Goal: Task Accomplishment & Management: Use online tool/utility

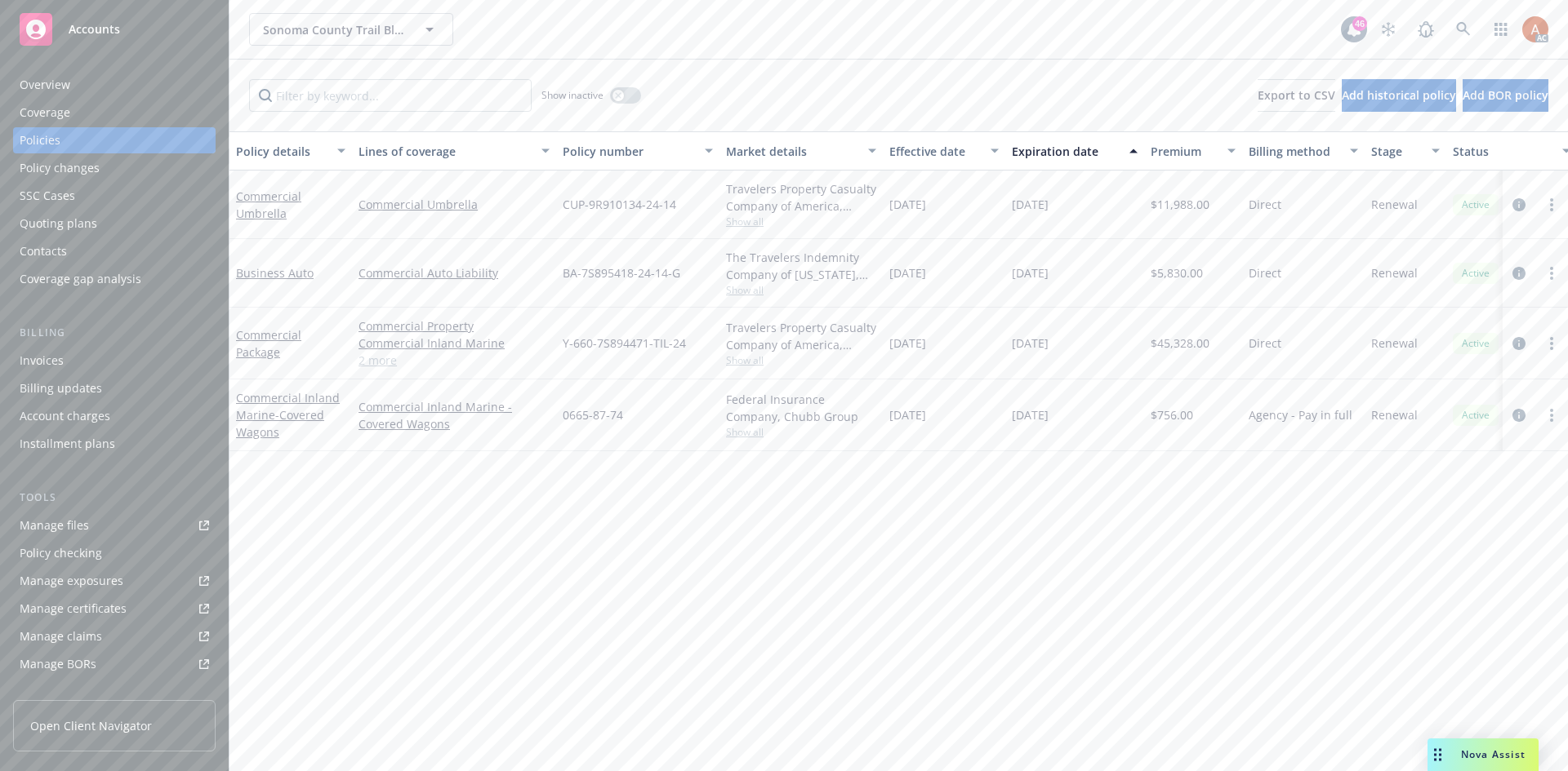
click at [868, 516] on div "Policy details Lines of coverage Policy number Market details Effective date Ex…" at bounding box center [899, 451] width 1339 height 640
click at [738, 431] on span "Show all" at bounding box center [801, 432] width 150 height 14
click at [1062, 543] on div "Policy details Lines of coverage Policy number Market details Effective date Ex…" at bounding box center [899, 451] width 1339 height 640
click at [1515, 415] on icon "circleInformation" at bounding box center [1518, 414] width 13 height 13
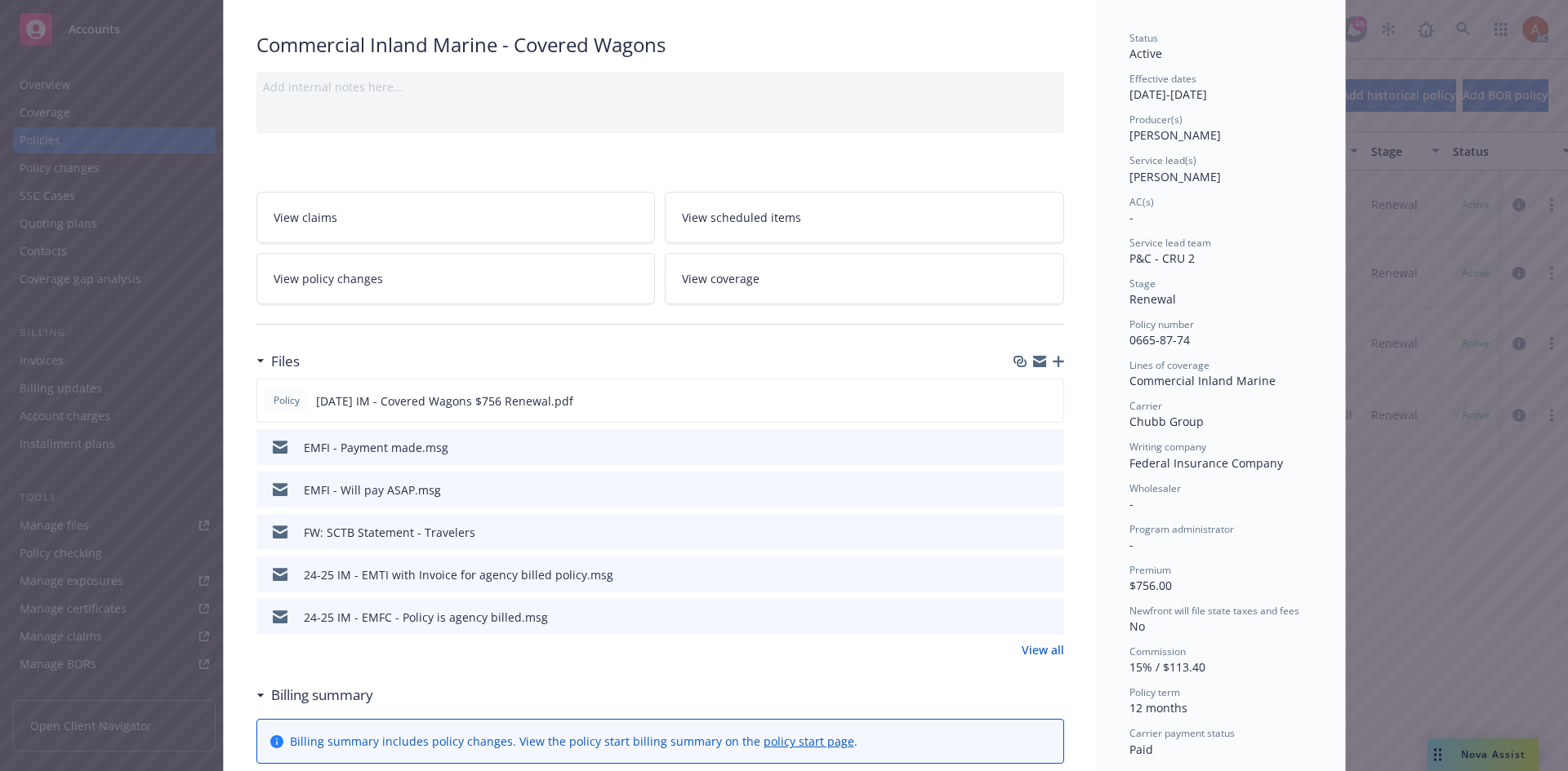
scroll to position [245, 0]
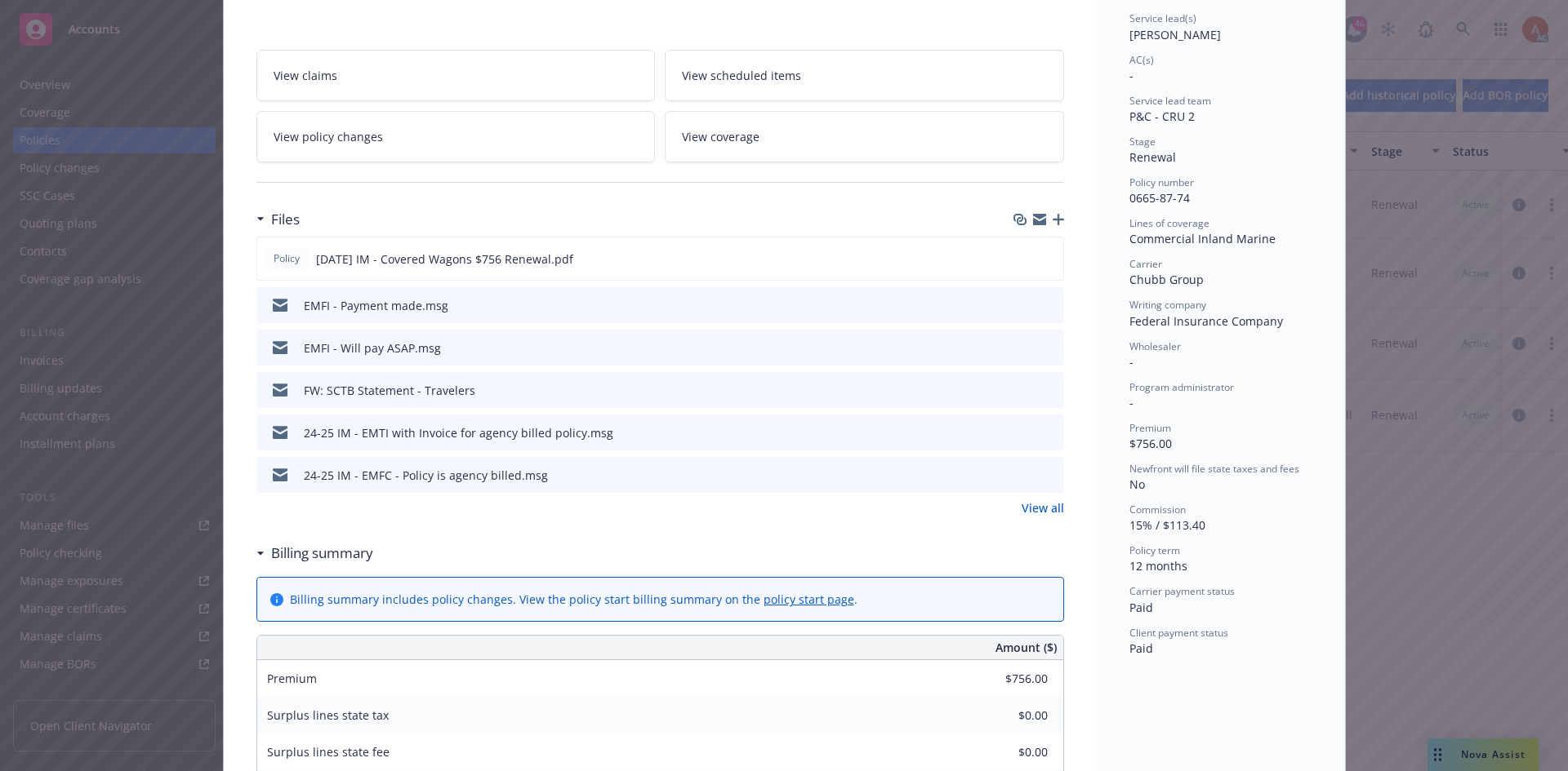
click at [1037, 504] on link "View all" at bounding box center [1042, 507] width 42 height 17
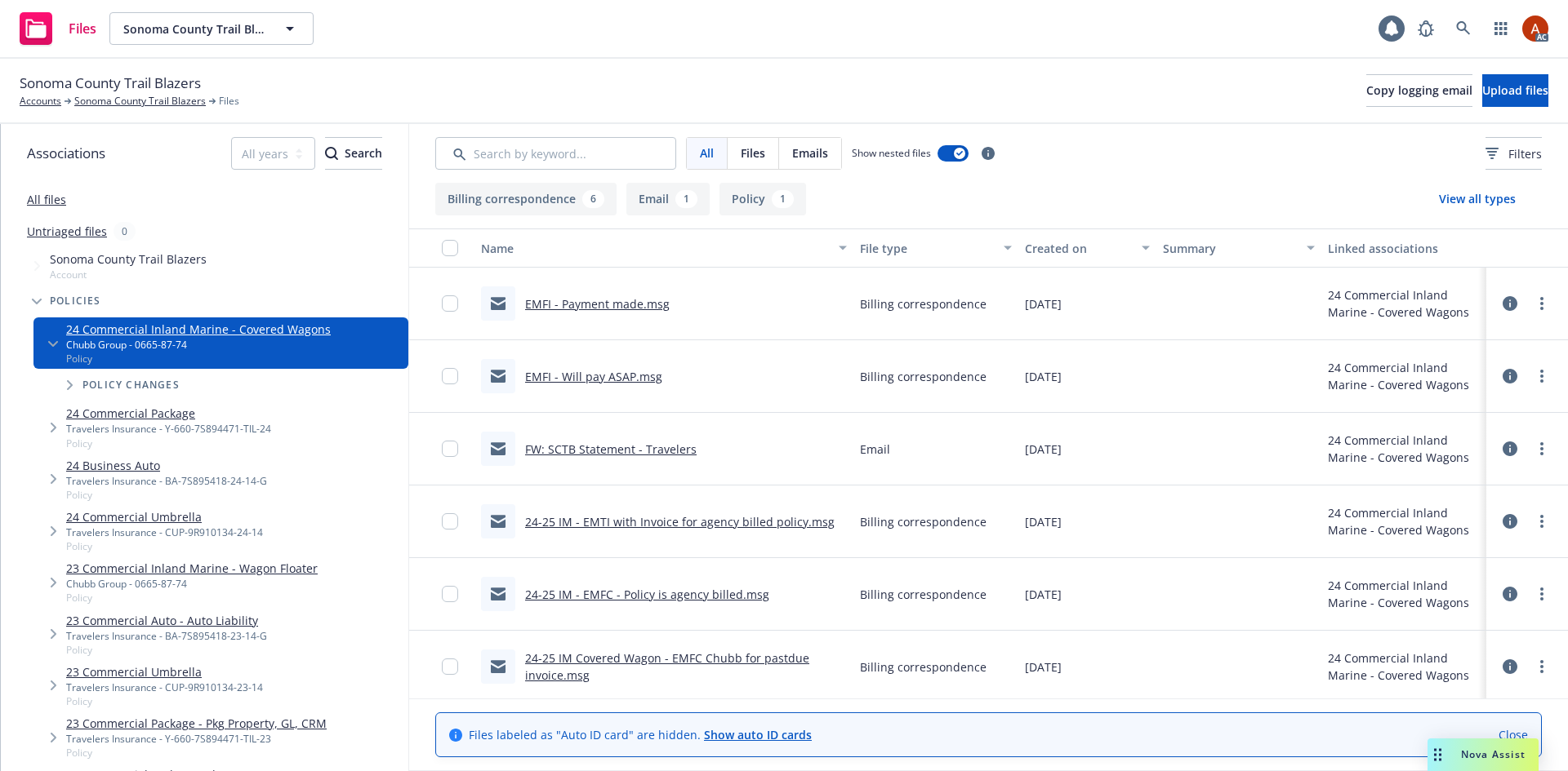
click at [763, 206] on button "Policy 1" at bounding box center [762, 199] width 86 height 32
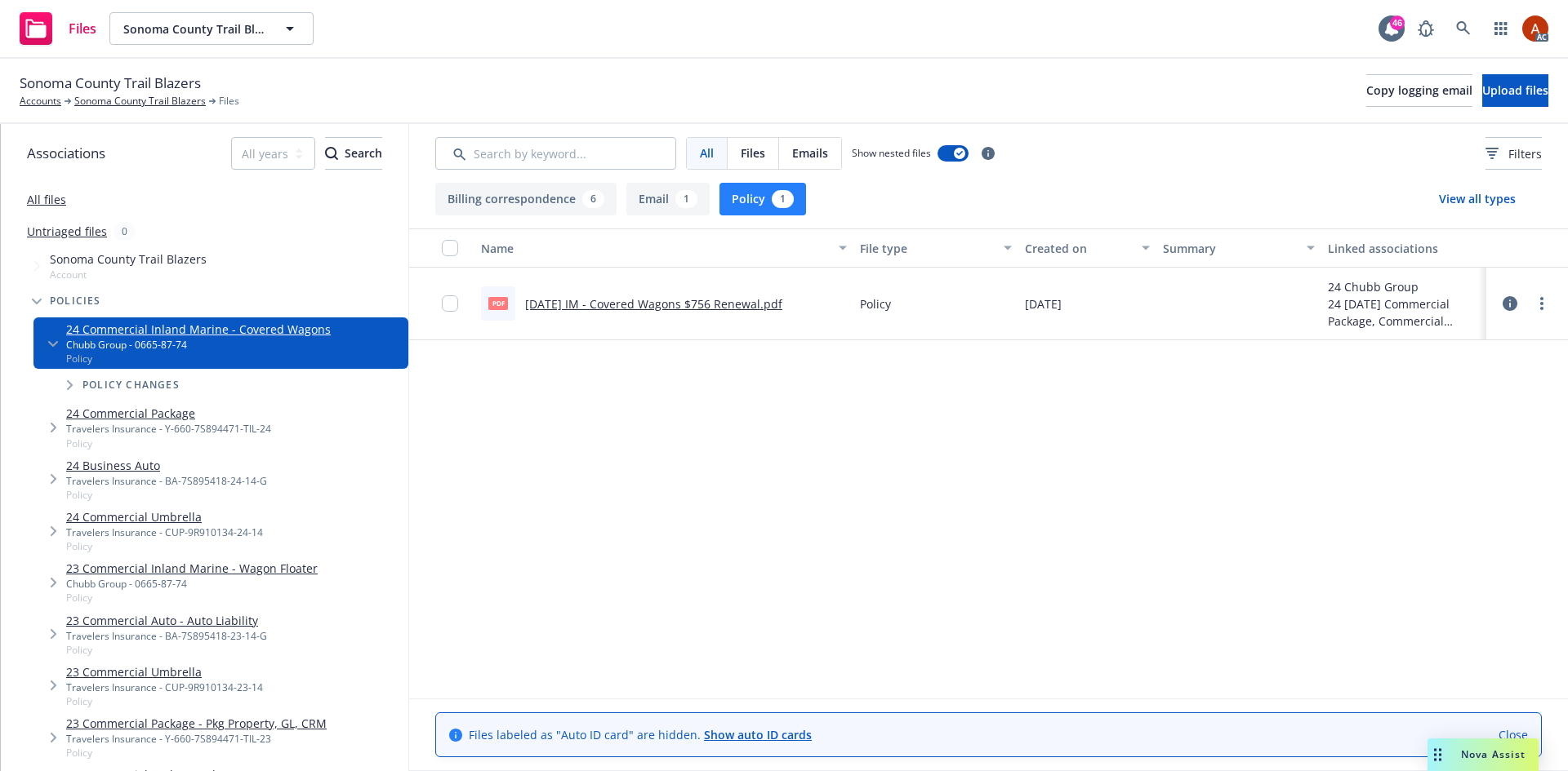
click at [627, 307] on link "11/1/24 IM - Covered Wagons $756 Renewal.pdf" at bounding box center [654, 304] width 257 height 16
click at [125, 106] on link "Sonoma County Trail Blazers" at bounding box center [140, 101] width 131 height 15
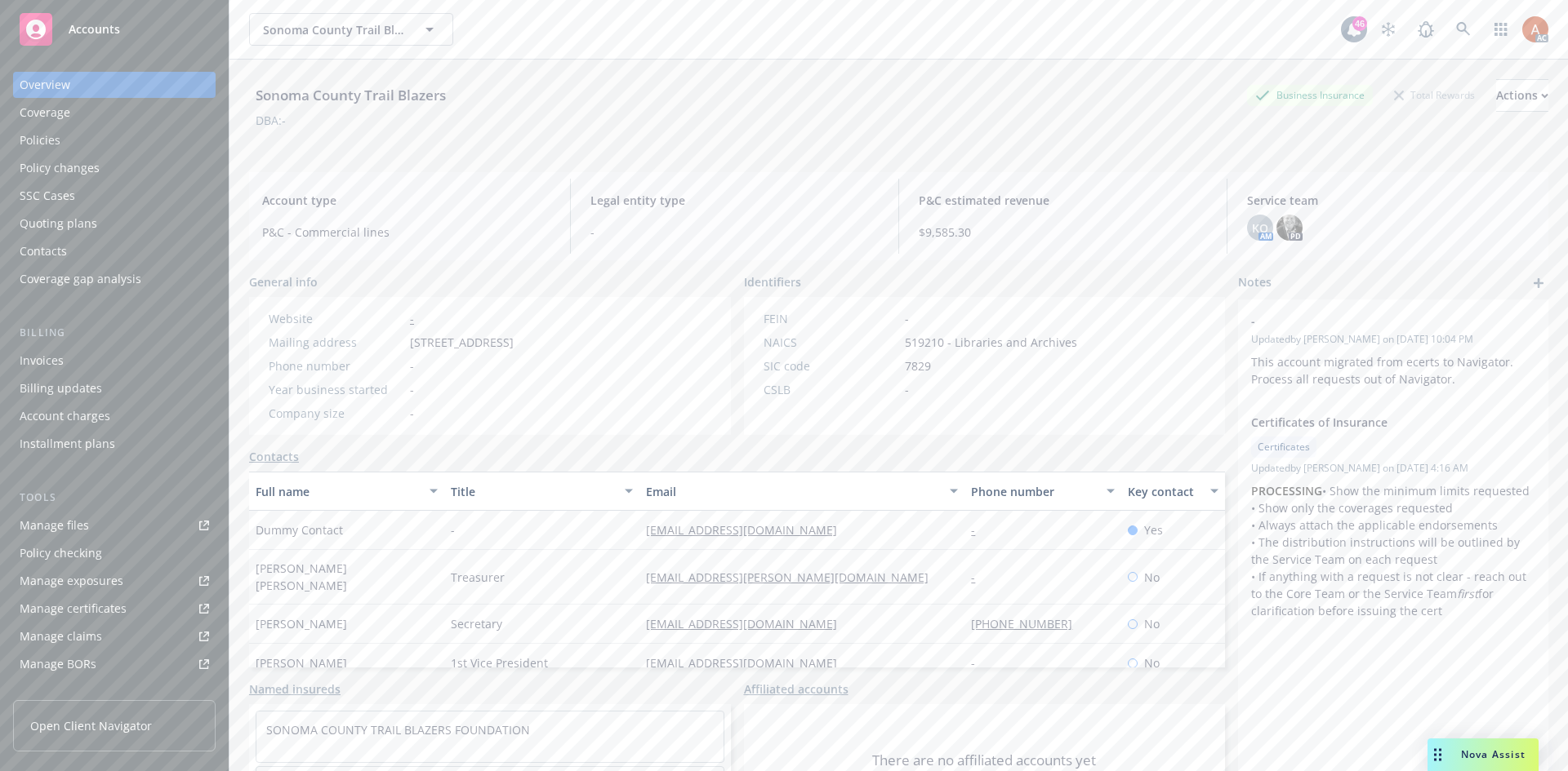
click at [48, 144] on div "Policies" at bounding box center [40, 140] width 41 height 26
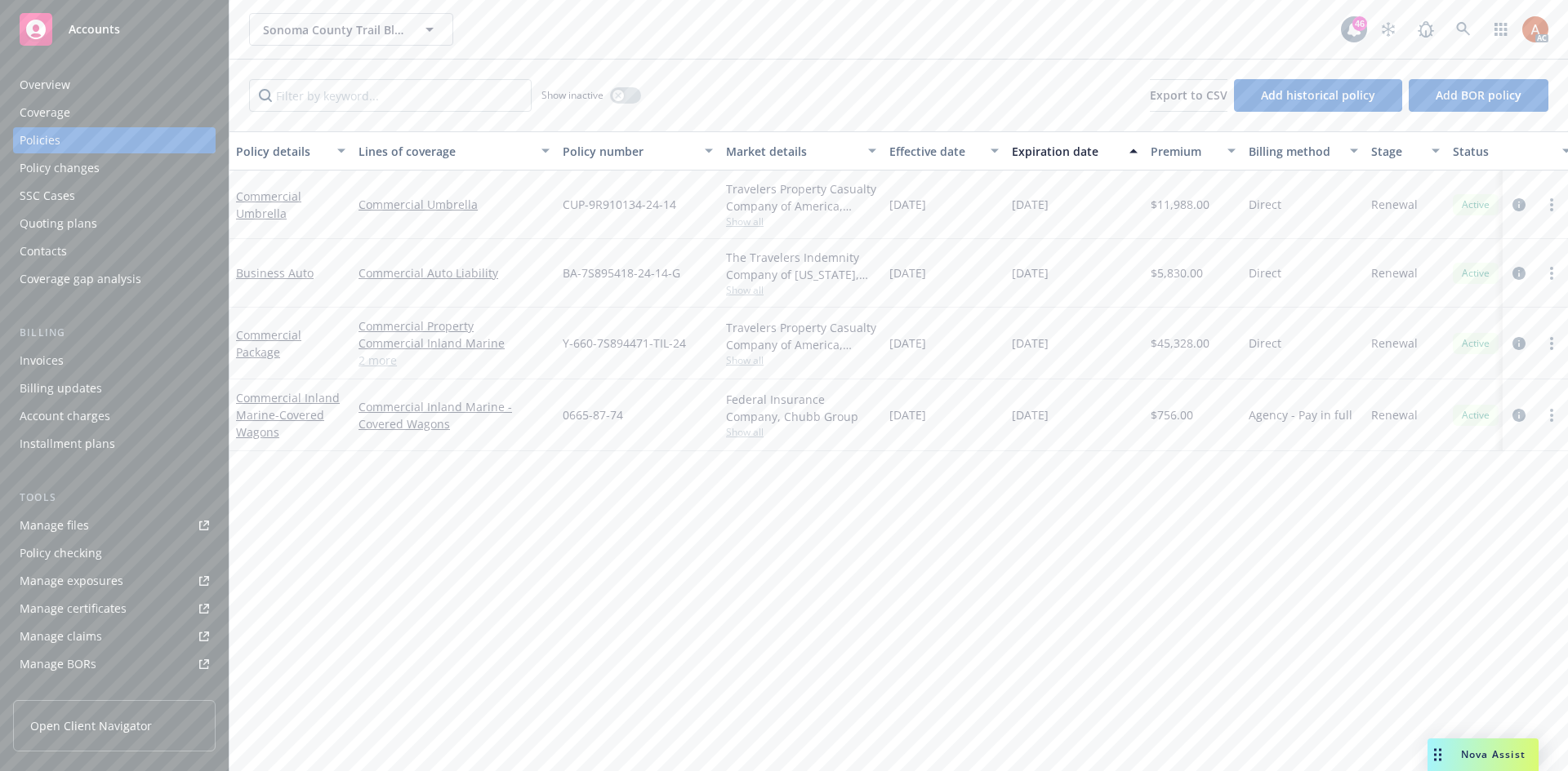
click at [389, 363] on link "2 more" at bounding box center [454, 360] width 191 height 17
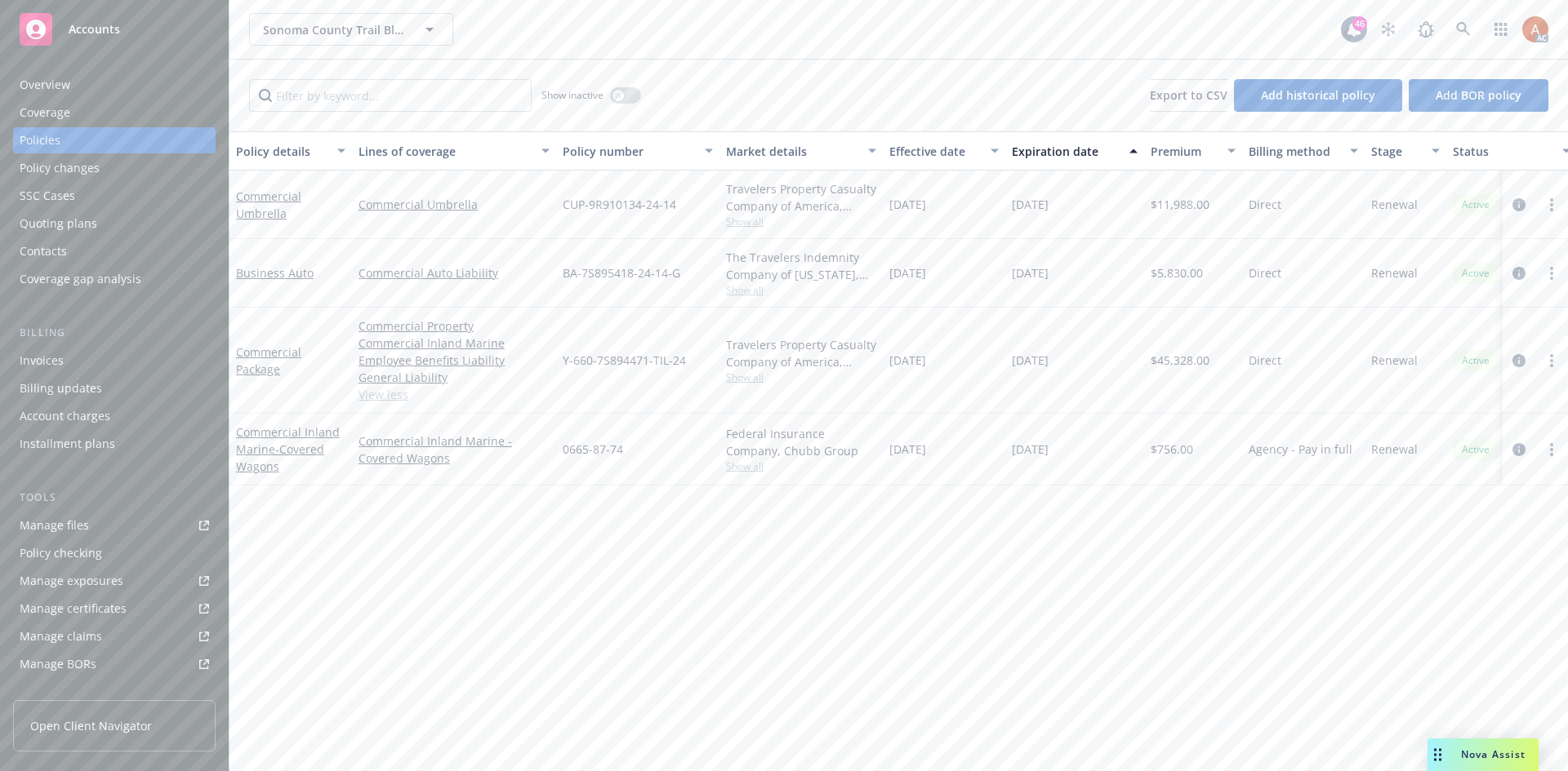
click at [57, 223] on div "Quoting plans" at bounding box center [58, 223] width 77 height 26
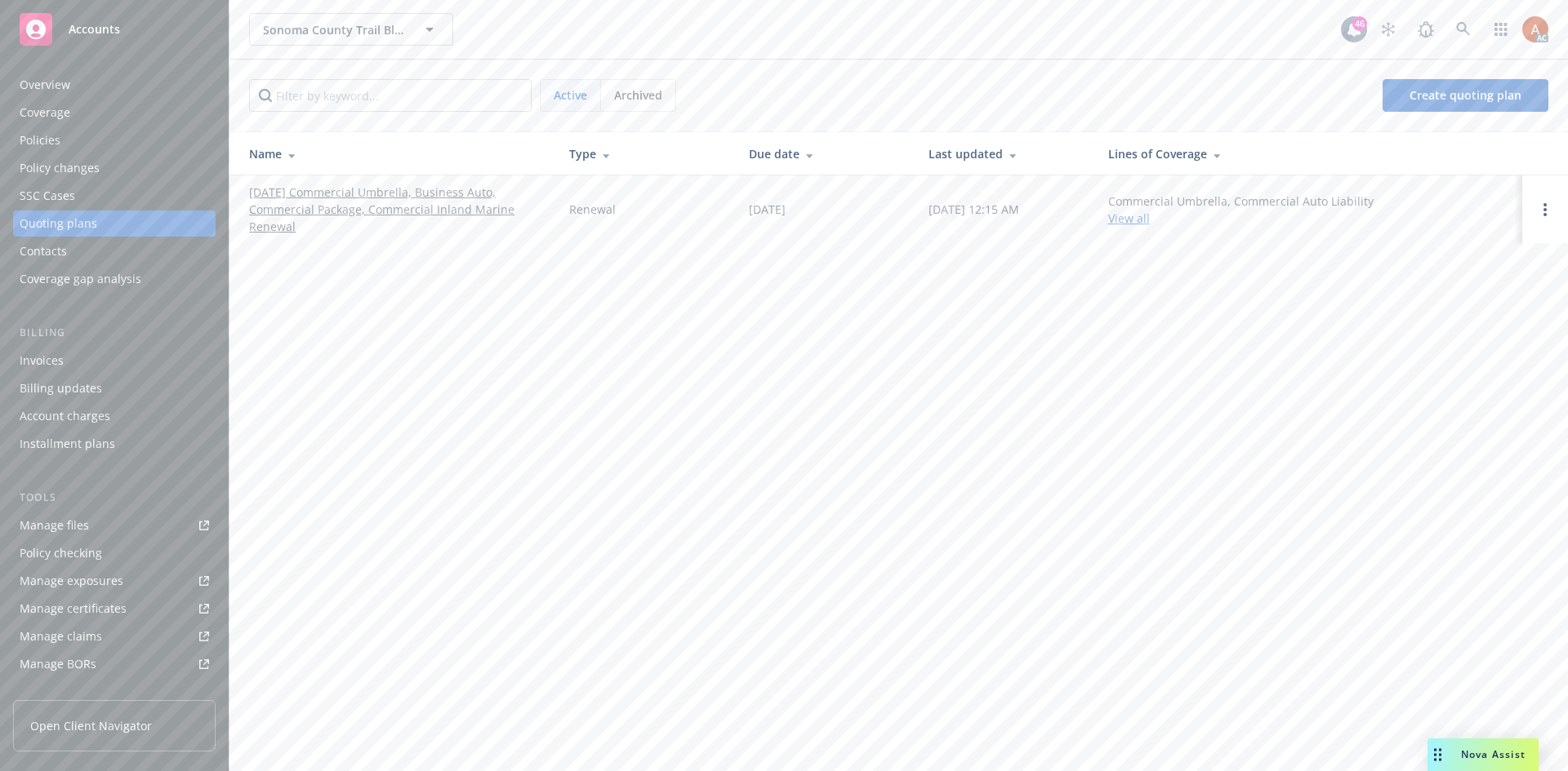
click at [346, 189] on link "[DATE] Commercial Umbrella, Business Auto, Commercial Package, Commercial Inlan…" at bounding box center [396, 209] width 294 height 51
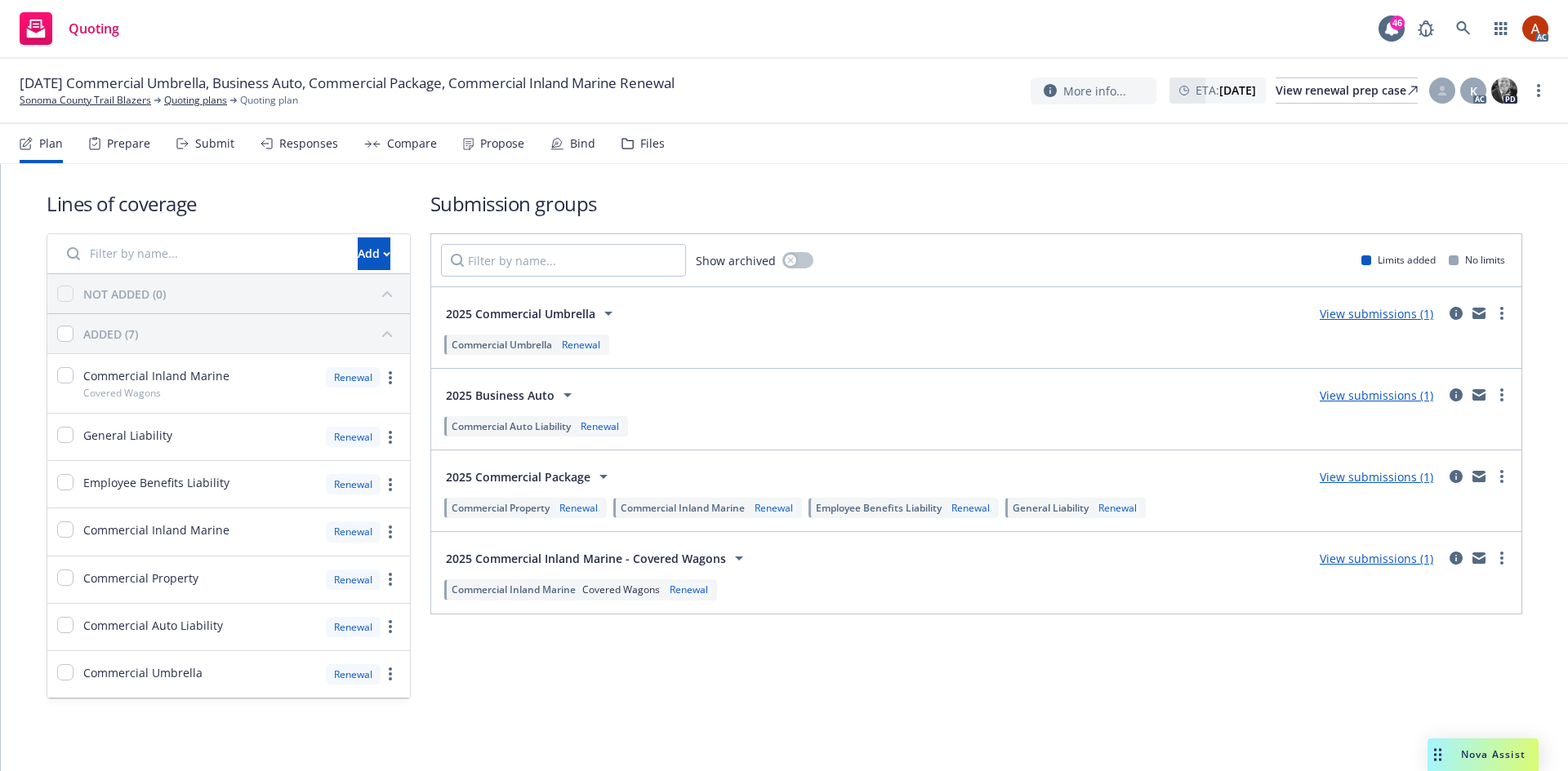
click at [115, 152] on div "Prepare" at bounding box center [120, 144] width 61 height 39
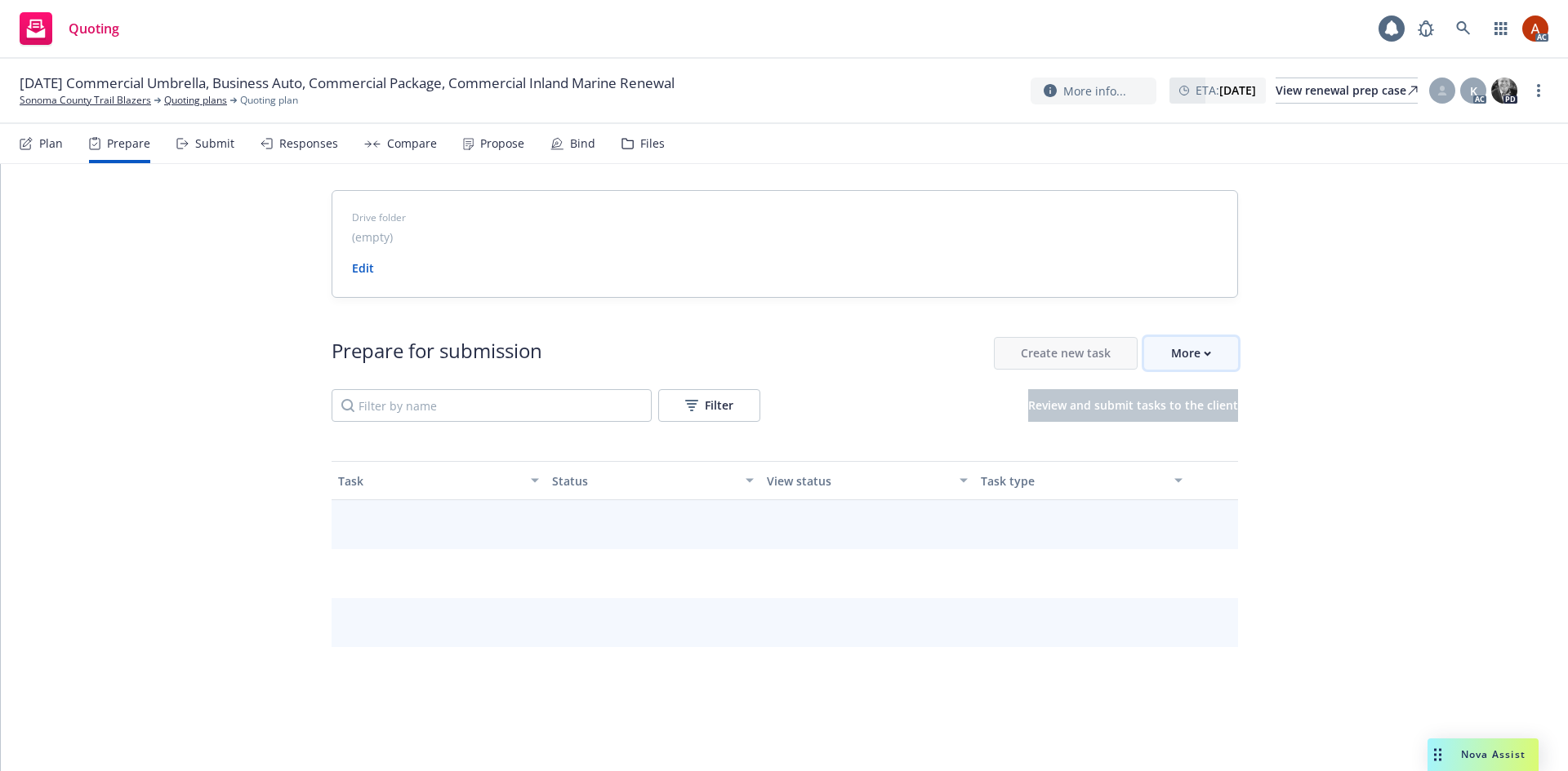
click at [1178, 364] on div "More" at bounding box center [1191, 354] width 40 height 31
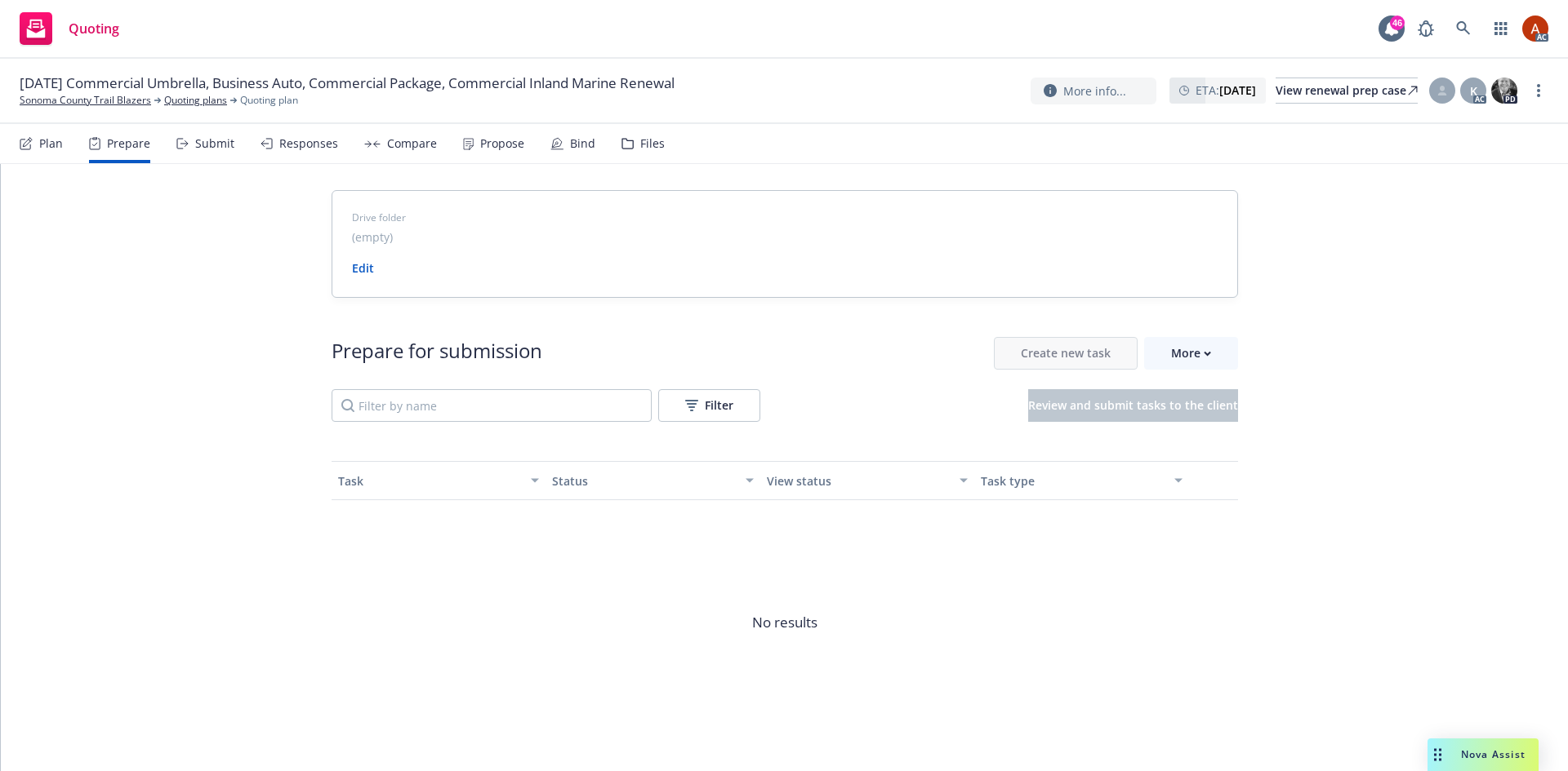
click at [1185, 432] on span "Go to Indio account" at bounding box center [1211, 428] width 145 height 16
